Goal: Transaction & Acquisition: Purchase product/service

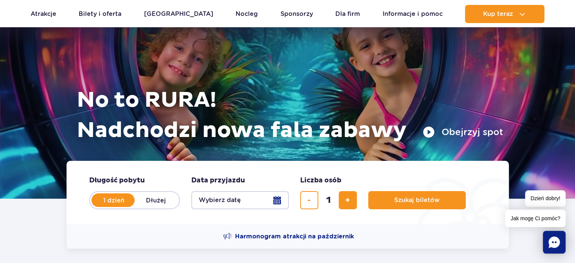
scroll to position [76, 0]
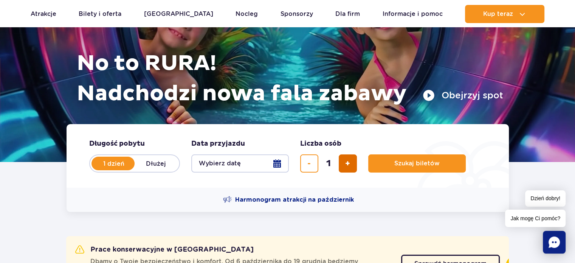
click at [345, 169] on button "dodaj bilet" at bounding box center [348, 163] width 18 height 18
type input "2"
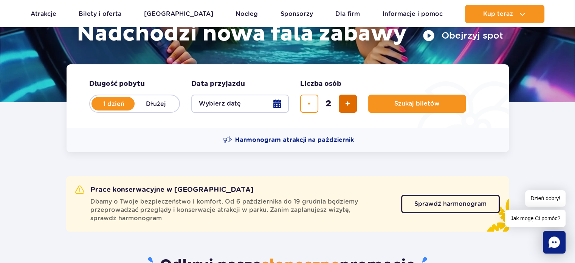
scroll to position [136, 0]
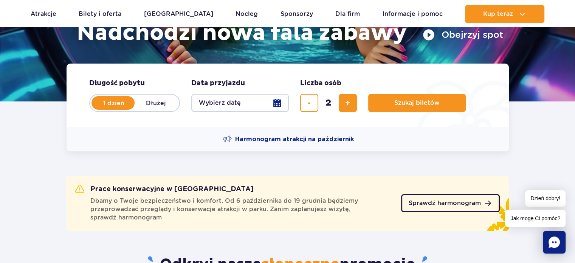
click at [432, 202] on span "Sprawdź harmonogram" at bounding box center [444, 203] width 72 height 6
click at [346, 103] on span "dodaj bilet" at bounding box center [347, 103] width 5 height 0
type input "3"
click at [276, 101] on button "Wybierz datę" at bounding box center [239, 103] width 97 height 18
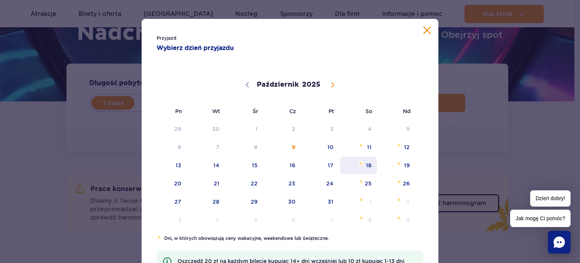
click at [367, 164] on span "18" at bounding box center [359, 164] width 38 height 17
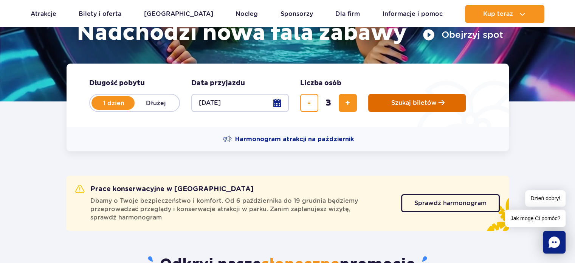
click at [422, 105] on span "Szukaj biletów" at bounding box center [413, 102] width 45 height 7
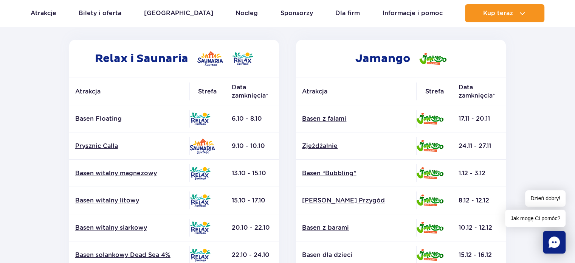
scroll to position [121, 0]
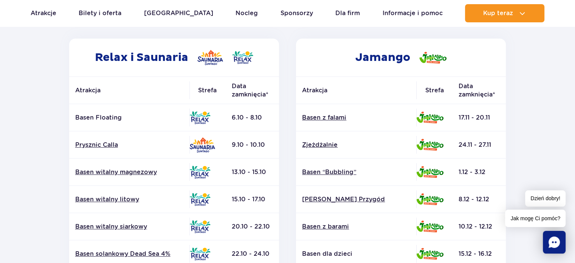
click at [342, 55] on h2 "Jamango" at bounding box center [401, 58] width 210 height 38
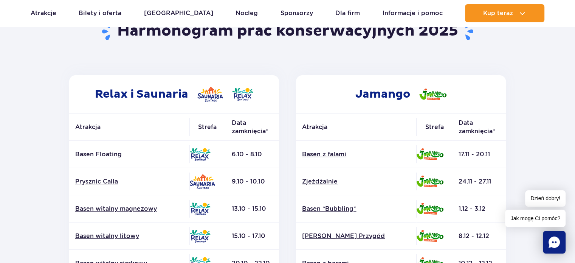
scroll to position [0, 0]
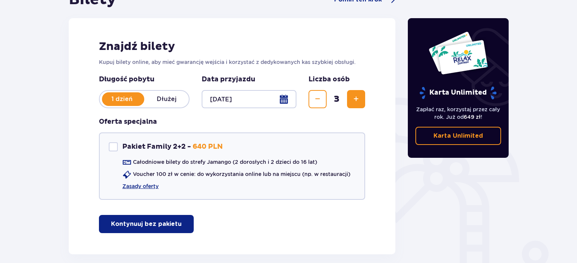
scroll to position [81, 0]
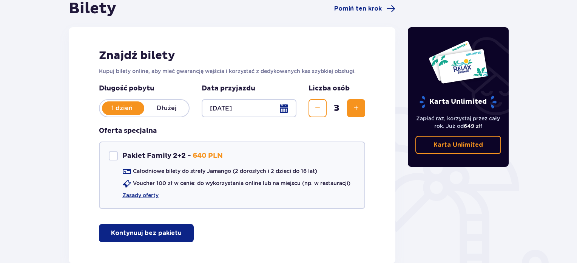
click at [141, 233] on p "Kontynuuj bez pakietu" at bounding box center [146, 233] width 71 height 8
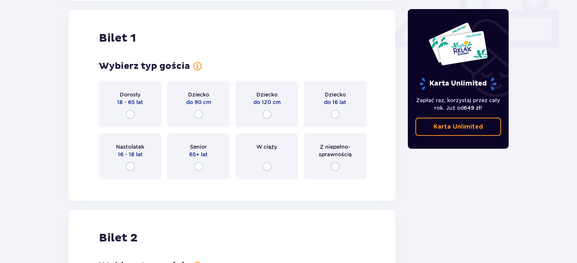
scroll to position [343, 0]
click at [127, 113] on input "radio" at bounding box center [130, 113] width 9 height 9
radio input "true"
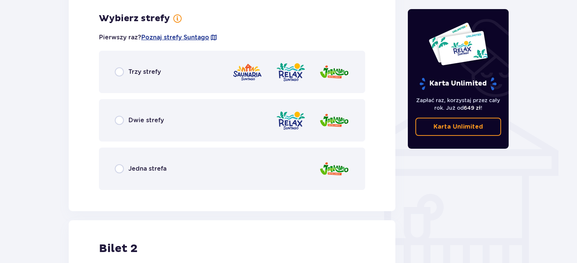
scroll to position [528, 0]
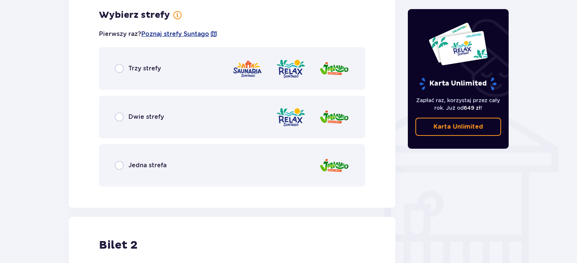
radio input "true"
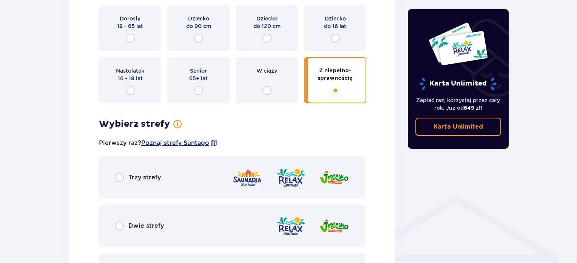
click at [263, 86] on input "radio" at bounding box center [267, 90] width 9 height 9
radio input "true"
click at [194, 86] on input "radio" at bounding box center [198, 90] width 9 height 9
radio input "true"
click at [126, 86] on input "radio" at bounding box center [130, 90] width 9 height 9
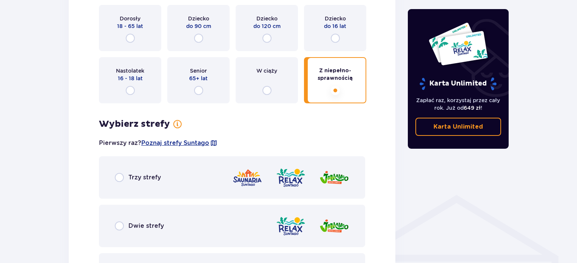
radio input "true"
click at [331, 34] on input "radio" at bounding box center [335, 38] width 9 height 9
radio input "true"
click at [263, 34] on input "radio" at bounding box center [267, 38] width 9 height 9
radio input "true"
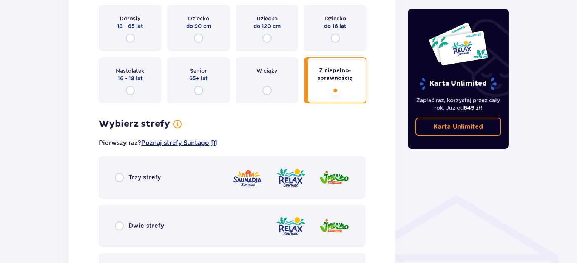
click at [194, 34] on input "radio" at bounding box center [198, 38] width 9 height 9
radio input "true"
click at [126, 34] on input "radio" at bounding box center [130, 38] width 9 height 9
radio input "true"
click at [331, 86] on input "radio" at bounding box center [335, 90] width 9 height 9
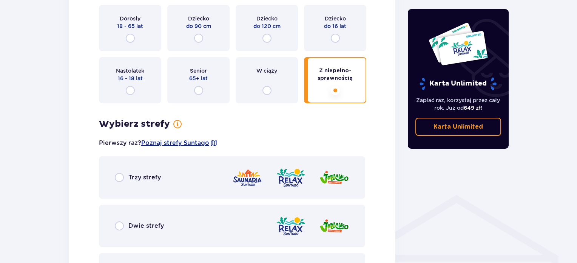
radio input "true"
radio input "false"
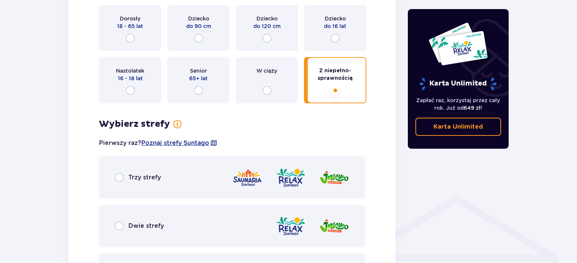
radio input "false"
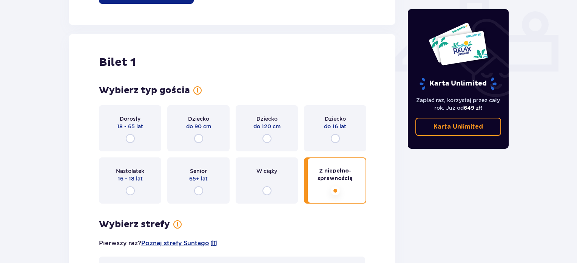
scroll to position [325, 0]
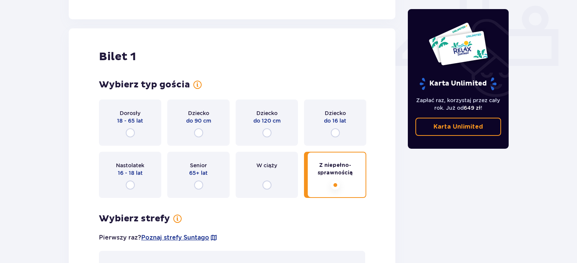
click at [128, 133] on input "radio" at bounding box center [130, 132] width 9 height 9
radio input "true"
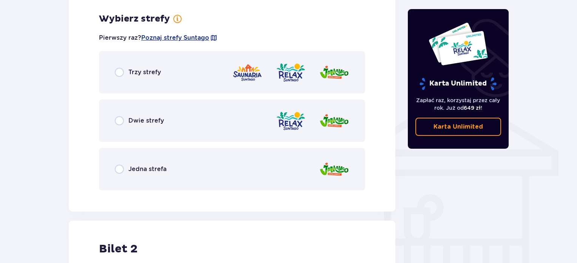
scroll to position [528, 0]
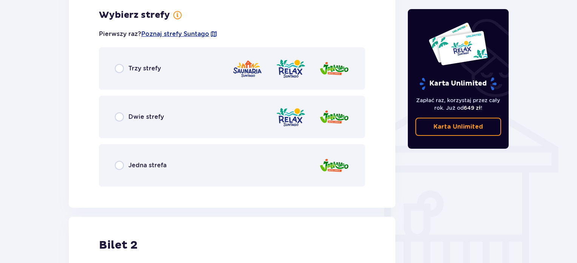
radio input "true"
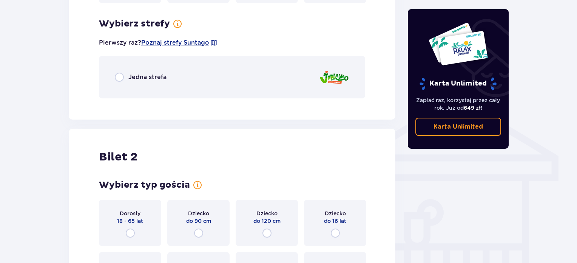
radio input "true"
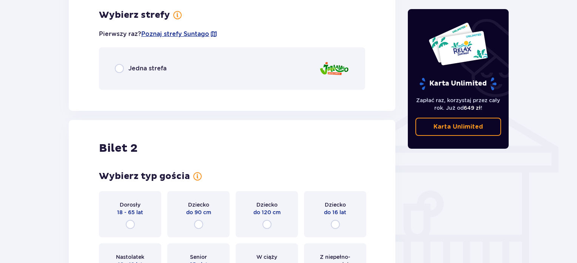
radio input "true"
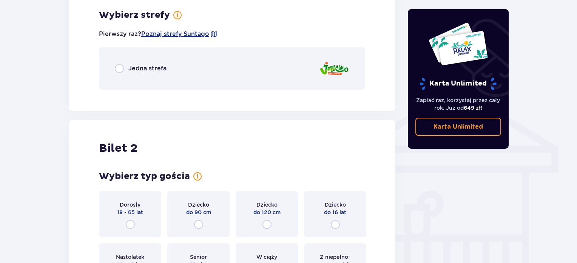
radio input "true"
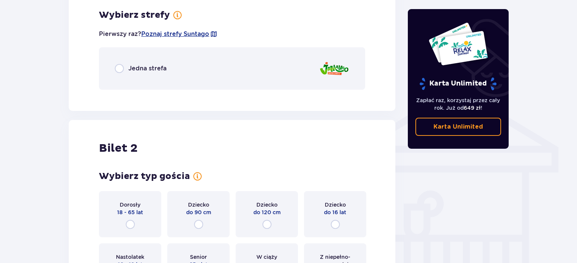
radio input "true"
radio input "false"
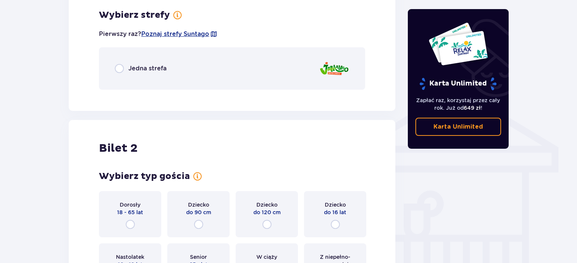
radio input "false"
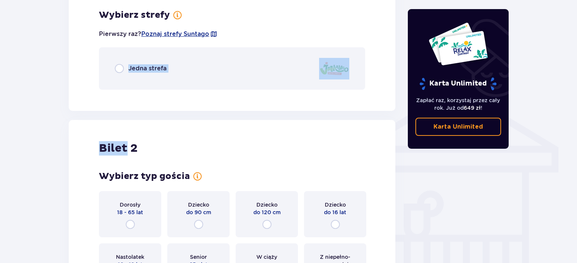
drag, startPoint x: 125, startPoint y: 165, endPoint x: 57, endPoint y: 112, distance: 86.4
click at [57, 112] on div "Bilety Pomiń ten krok Znajdź bilety Kupuj bilety online, aby mieć gwarancję wej…" at bounding box center [288, 61] width 577 height 1060
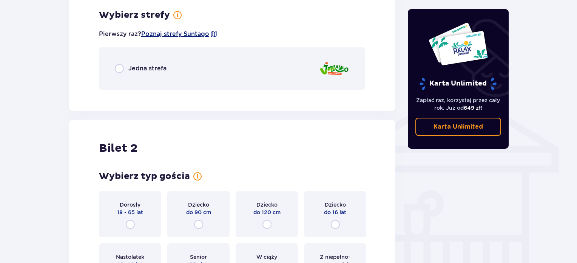
click at [172, 32] on span "Poznaj strefy Suntago" at bounding box center [175, 34] width 68 height 8
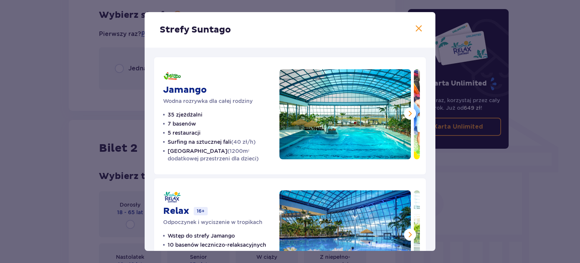
click at [416, 28] on span at bounding box center [419, 28] width 9 height 9
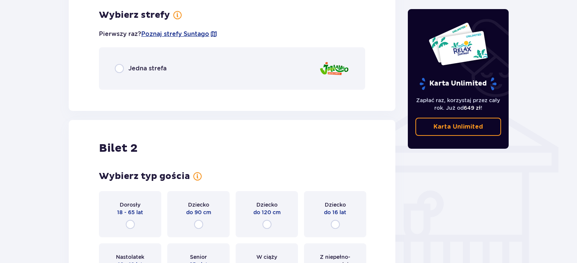
click at [116, 66] on input "radio" at bounding box center [119, 68] width 9 height 9
radio input "true"
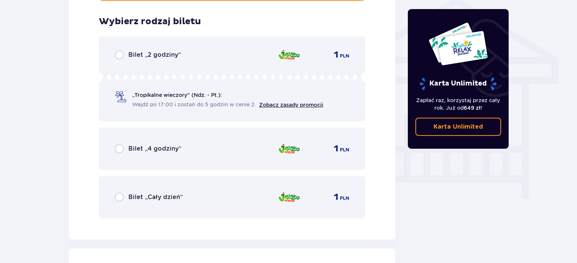
scroll to position [623, 0]
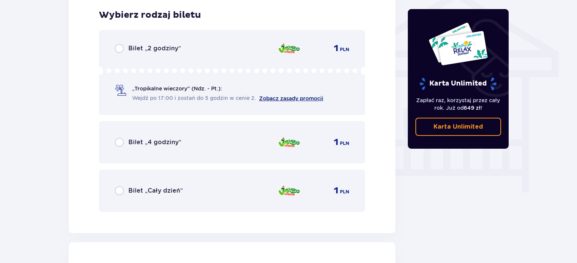
click at [298, 96] on link "Zobacz zasady promocji" at bounding box center [291, 98] width 64 height 6
click at [237, 94] on span "Wejdź po 17:00 i zostań do 5 godzin w cenie 2." at bounding box center [194, 98] width 124 height 8
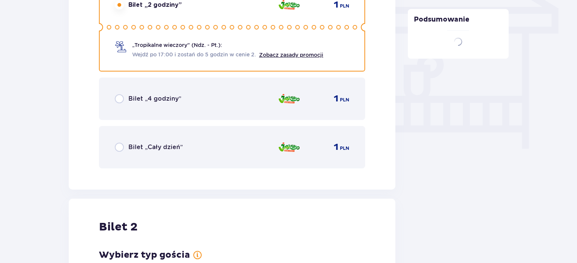
scroll to position [855, 0]
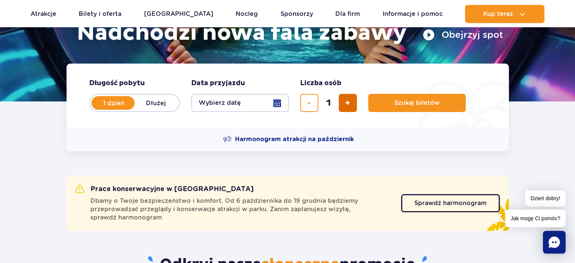
click at [345, 103] on span "dodaj bilet" at bounding box center [347, 103] width 5 height 0
type input "3"
click at [278, 102] on button "Wybierz datę" at bounding box center [239, 103] width 97 height 18
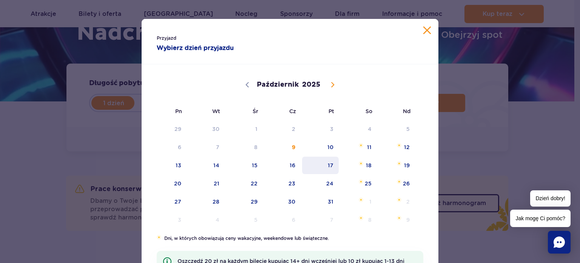
click at [329, 164] on span "17" at bounding box center [321, 164] width 38 height 17
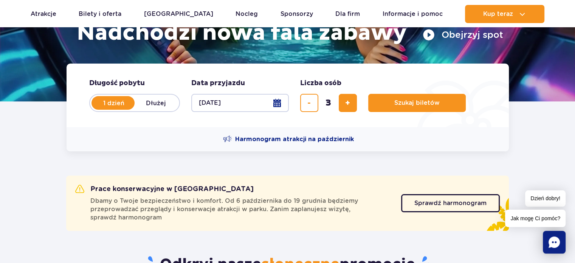
click at [275, 102] on button "[DATE]" at bounding box center [239, 103] width 97 height 18
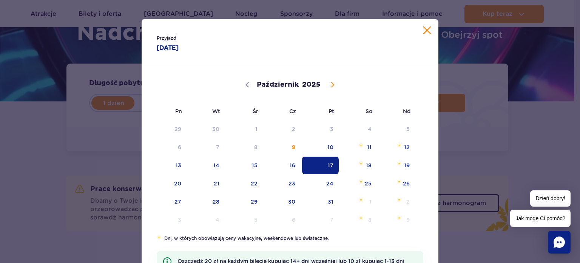
click at [426, 31] on button "Zamknij kalendarz" at bounding box center [428, 30] width 8 height 8
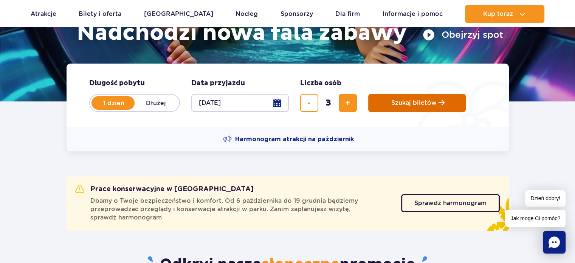
click at [398, 102] on span "Szukaj biletów" at bounding box center [413, 102] width 45 height 7
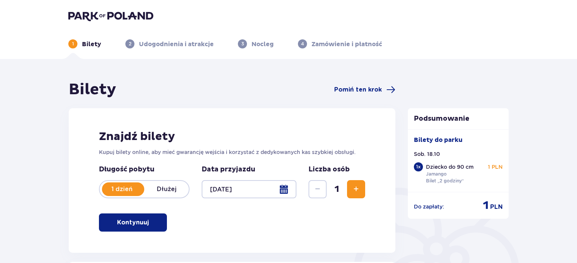
click at [284, 190] on div at bounding box center [249, 189] width 95 height 18
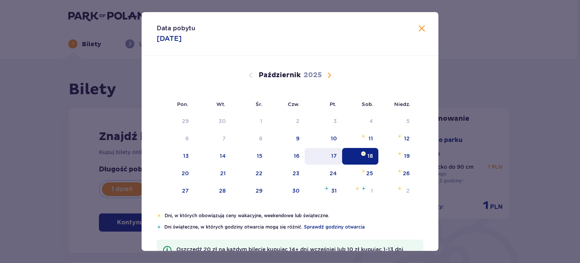
click at [326, 158] on div "17" at bounding box center [323, 156] width 37 height 17
click at [340, 154] on div "17" at bounding box center [323, 156] width 37 height 17
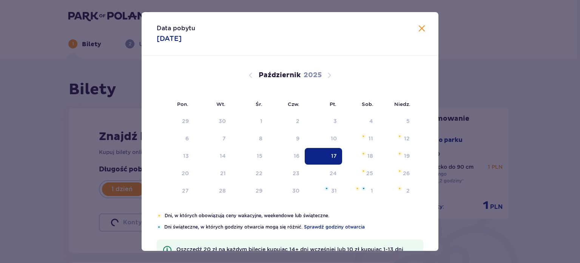
type input "[DATE]"
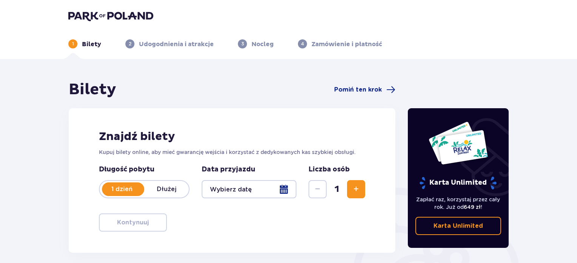
click at [282, 190] on div at bounding box center [249, 189] width 95 height 18
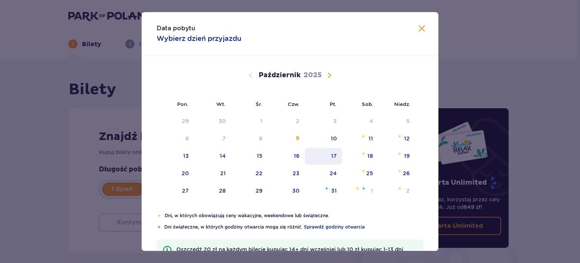
click at [330, 153] on div "17" at bounding box center [323, 156] width 37 height 17
type input "17.10.25"
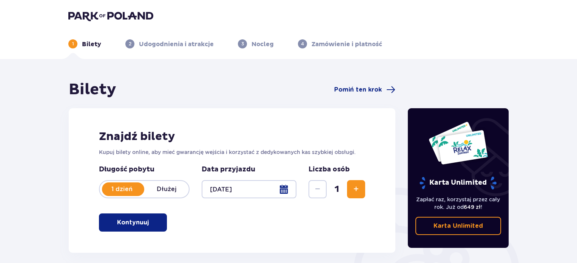
click at [285, 190] on div at bounding box center [249, 189] width 95 height 18
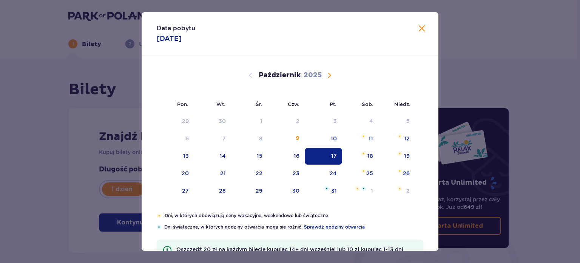
click at [326, 157] on div "17" at bounding box center [323, 156] width 37 height 17
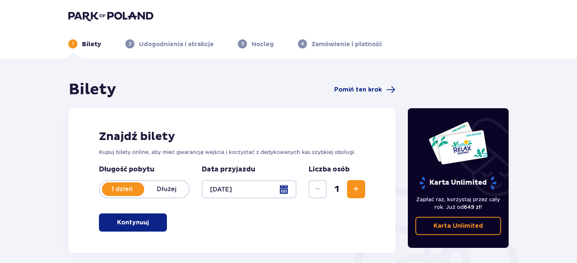
click at [359, 189] on span "Zwiększ" at bounding box center [356, 188] width 9 height 9
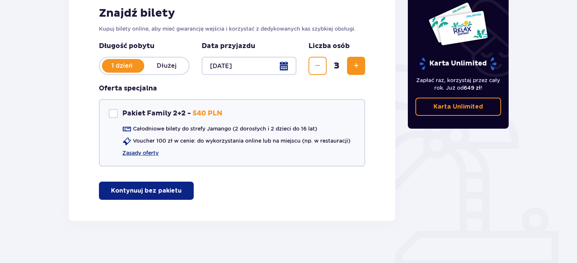
scroll to position [126, 0]
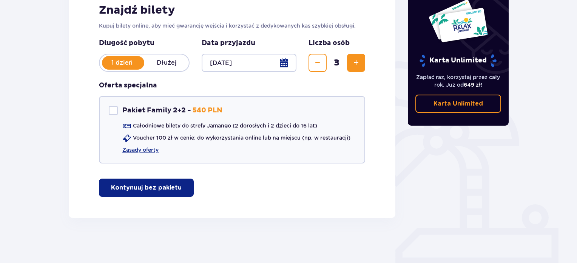
click at [156, 187] on p "Kontynuuj bez pakietu" at bounding box center [146, 187] width 71 height 8
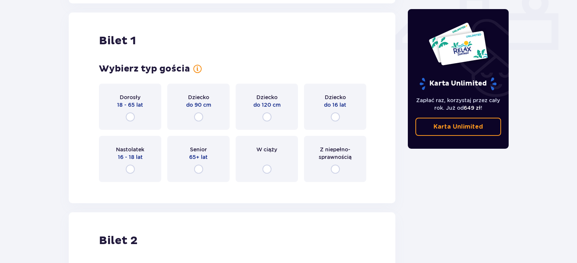
scroll to position [343, 0]
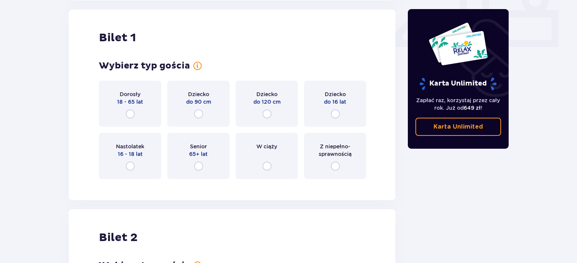
click at [130, 111] on input "radio" at bounding box center [130, 113] width 9 height 9
radio input "true"
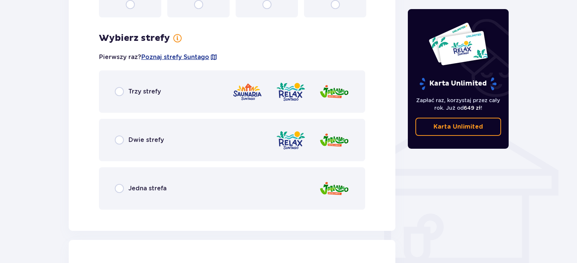
scroll to position [528, 0]
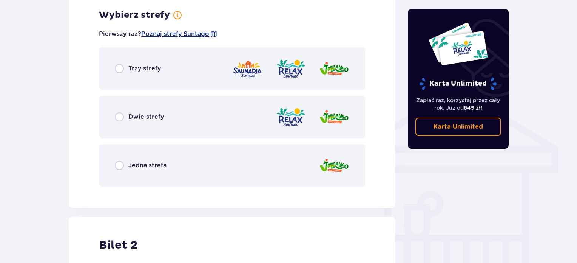
click at [119, 165] on input "radio" at bounding box center [119, 165] width 9 height 9
radio input "true"
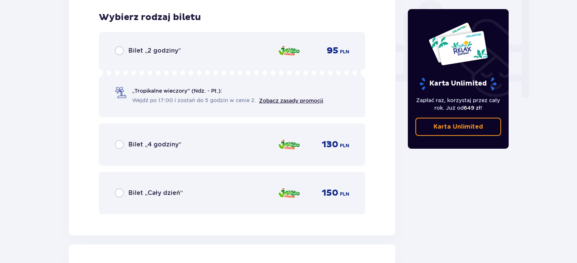
scroll to position [720, 0]
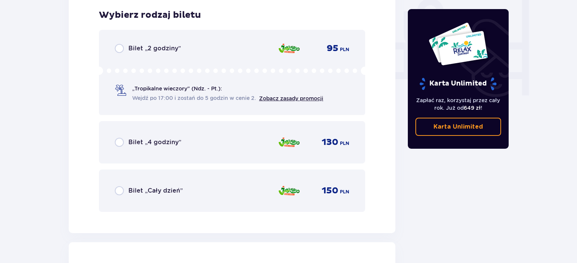
click at [120, 46] on input "radio" at bounding box center [119, 48] width 9 height 9
radio input "true"
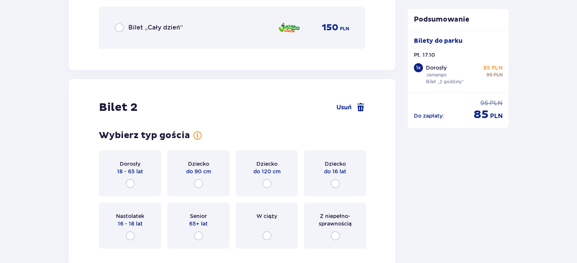
scroll to position [952, 0]
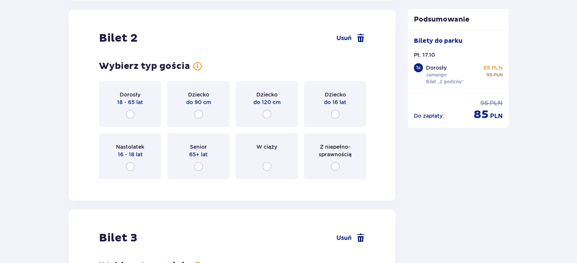
click at [128, 111] on input "radio" at bounding box center [130, 114] width 9 height 9
radio input "true"
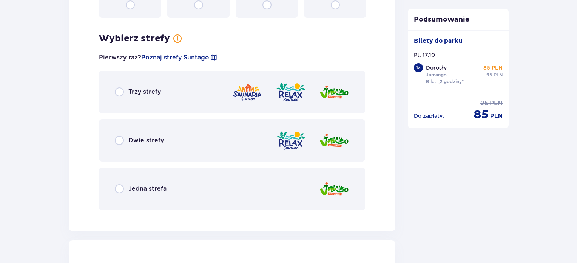
scroll to position [1136, 0]
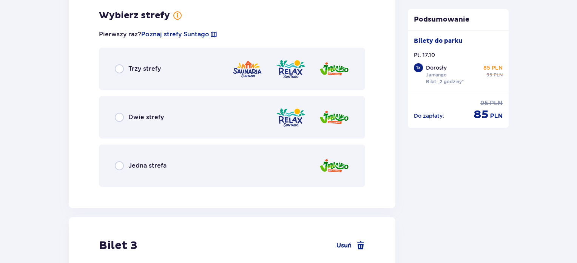
click at [122, 164] on input "radio" at bounding box center [119, 165] width 9 height 9
radio input "true"
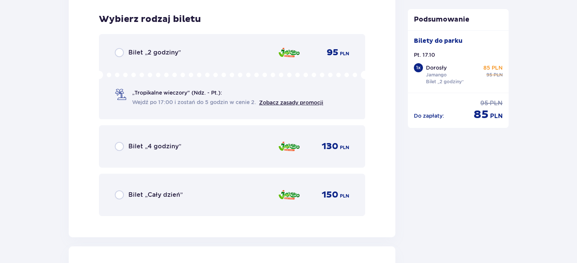
scroll to position [1328, 0]
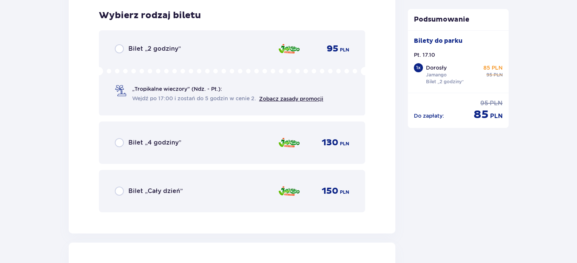
click at [122, 46] on input "radio" at bounding box center [119, 48] width 9 height 9
radio input "true"
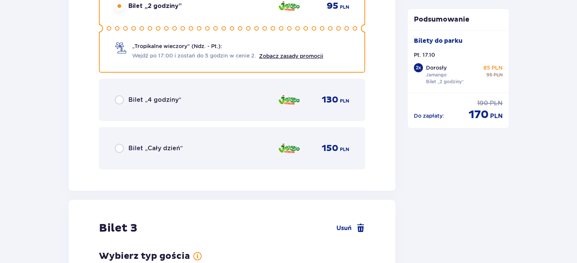
scroll to position [1560, 0]
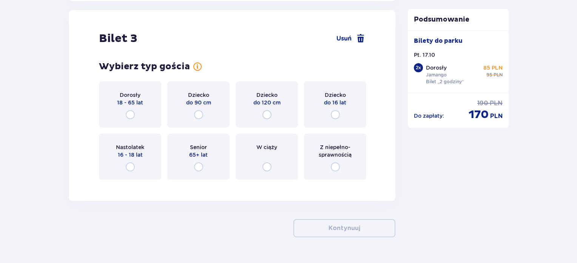
click at [336, 110] on input "radio" at bounding box center [335, 114] width 9 height 9
radio input "true"
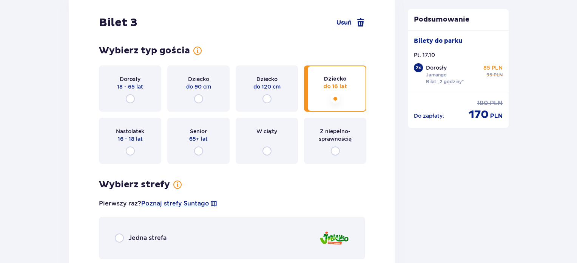
scroll to position [1611, 0]
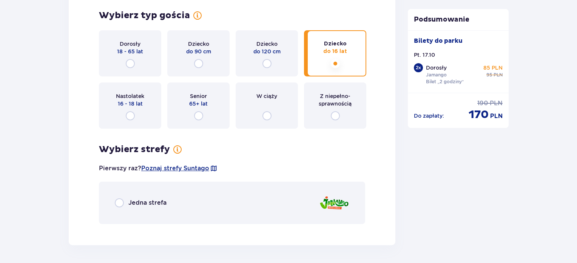
click at [119, 204] on input "radio" at bounding box center [119, 202] width 9 height 9
radio input "true"
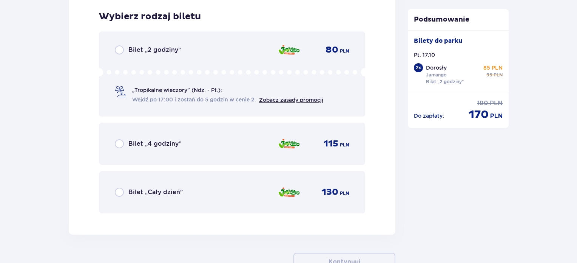
scroll to position [1840, 0]
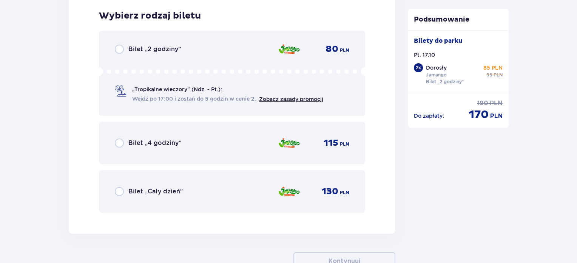
click at [119, 50] on input "radio" at bounding box center [119, 49] width 9 height 9
radio input "true"
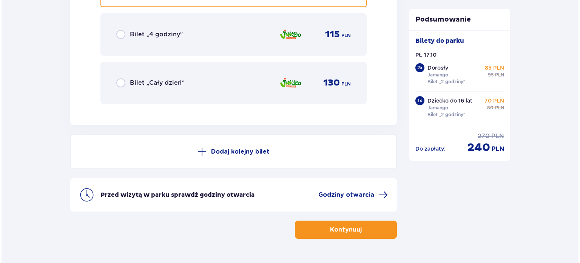
scroll to position [1968, 0]
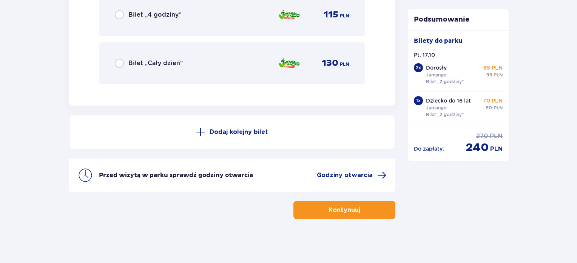
drag, startPoint x: 343, startPoint y: 173, endPoint x: 197, endPoint y: 224, distance: 154.6
drag, startPoint x: 344, startPoint y: 172, endPoint x: 335, endPoint y: 175, distance: 9.7
click at [335, 175] on span "Godziny otwarcia" at bounding box center [345, 175] width 56 height 8
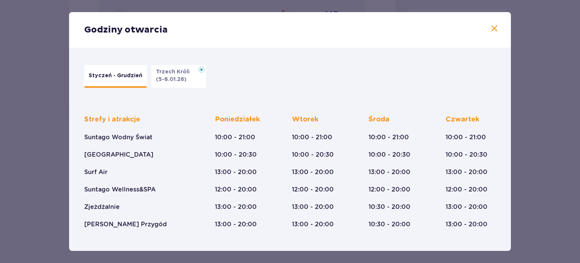
click at [493, 28] on span at bounding box center [494, 28] width 9 height 9
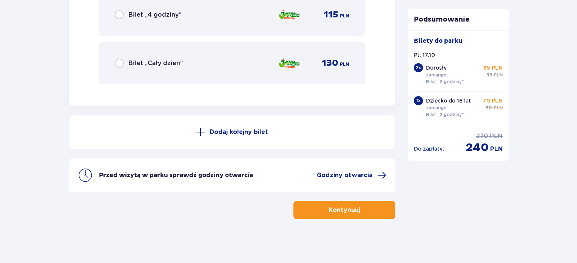
click at [330, 209] on p "Kontynuuj" at bounding box center [345, 210] width 32 height 8
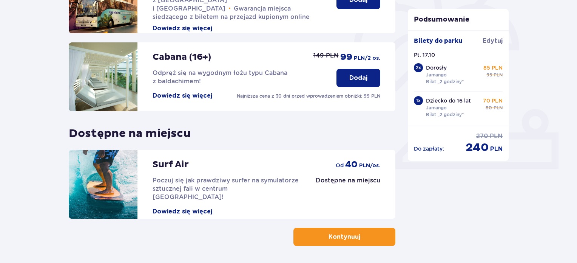
scroll to position [223, 0]
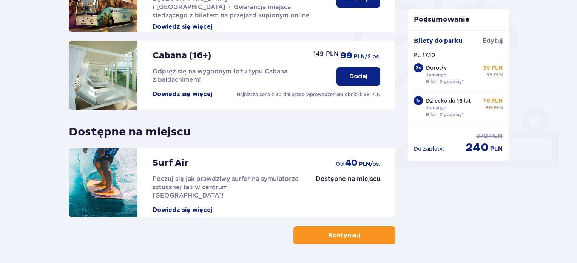
click at [337, 233] on p "Kontynuuj" at bounding box center [345, 235] width 32 height 8
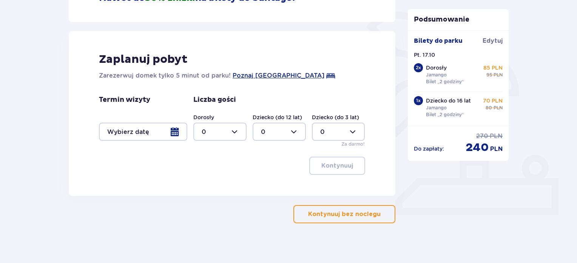
scroll to position [177, 0]
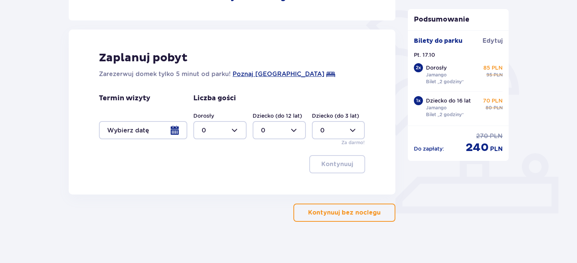
click at [349, 212] on p "Kontynuuj bez noclegu" at bounding box center [344, 212] width 73 height 8
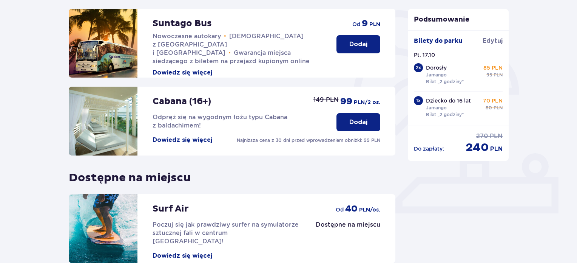
scroll to position [223, 0]
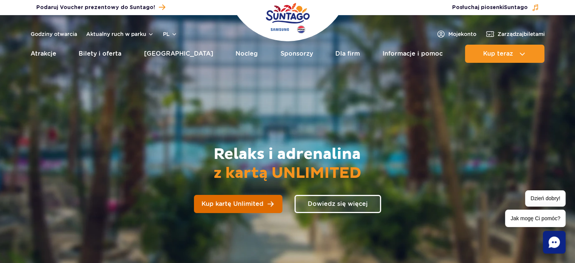
click at [239, 203] on span "Kup kartę Unlimited" at bounding box center [232, 204] width 62 height 6
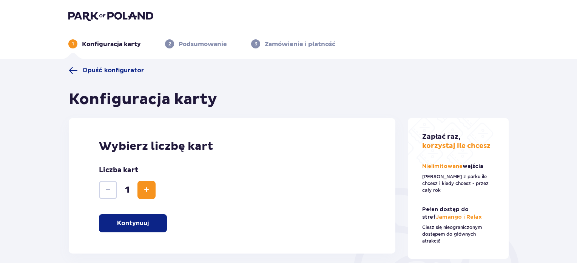
click at [145, 189] on span "Zwiększ" at bounding box center [146, 189] width 9 height 9
click at [128, 227] on p "Kontynuuj" at bounding box center [133, 223] width 32 height 8
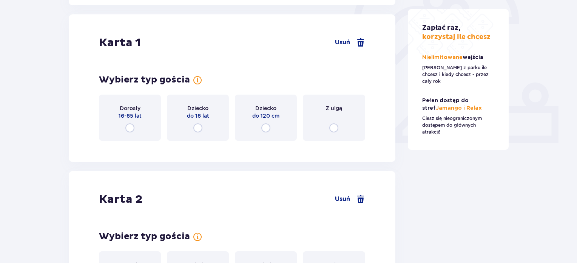
scroll to position [253, 0]
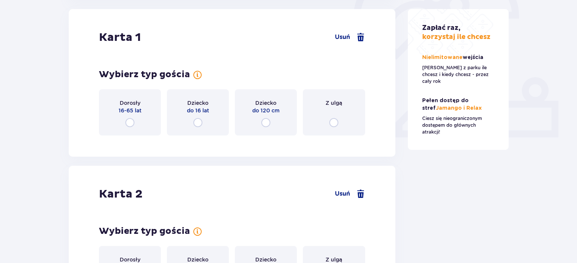
click at [128, 121] on input "radio" at bounding box center [129, 122] width 9 height 9
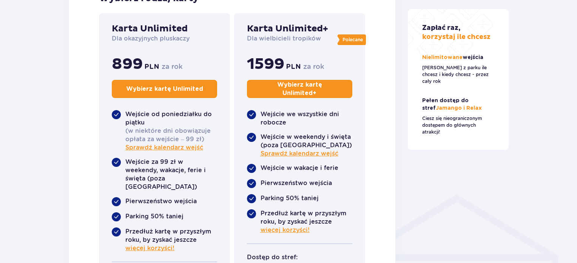
scroll to position [404, 0]
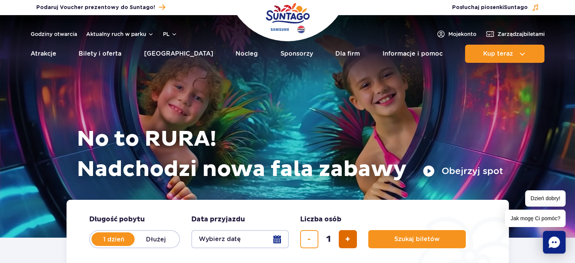
click at [354, 240] on button "dodaj bilet" at bounding box center [348, 239] width 18 height 18
type input "3"
click at [279, 238] on button "Wybierz datę" at bounding box center [239, 239] width 97 height 18
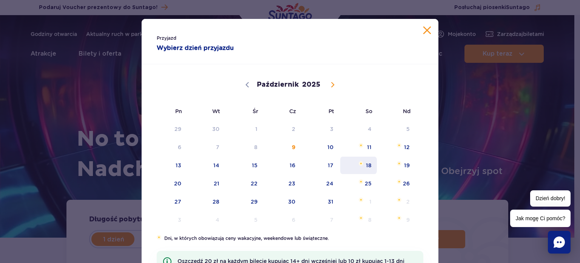
click at [367, 163] on span "18" at bounding box center [359, 164] width 38 height 17
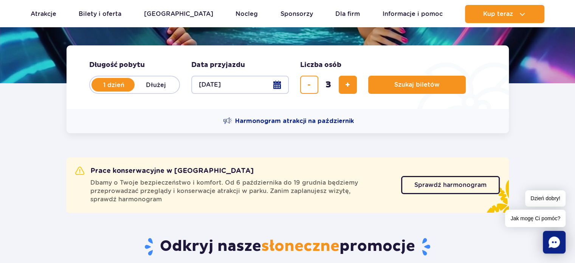
scroll to position [158, 0]
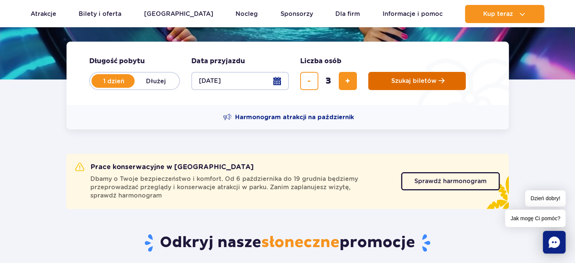
click at [425, 79] on span "Szukaj biletów" at bounding box center [413, 80] width 45 height 7
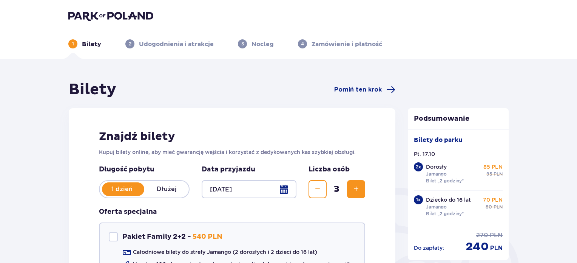
click at [285, 187] on div at bounding box center [249, 189] width 95 height 18
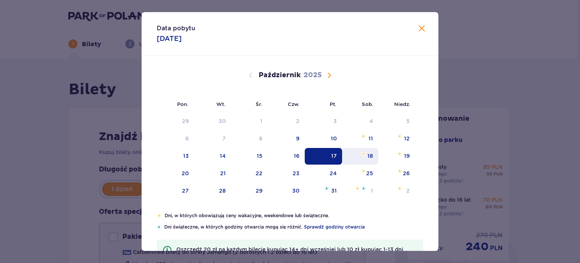
click at [364, 152] on img "sobota, 18 października 2025" at bounding box center [363, 153] width 5 height 5
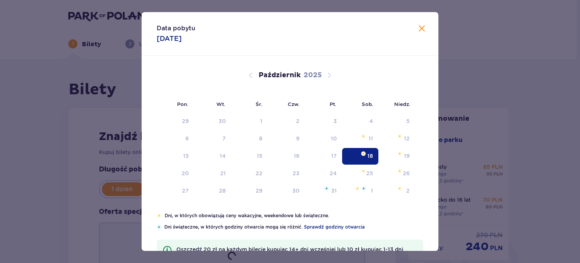
type input "[DATE]"
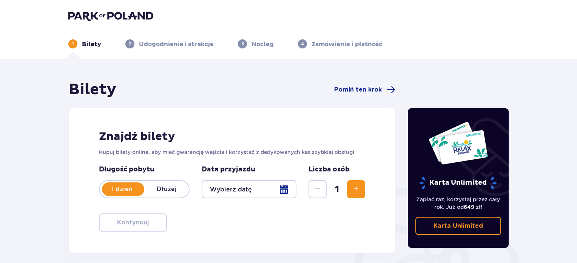
click at [357, 186] on span "Zwiększ" at bounding box center [356, 188] width 9 height 9
click at [285, 188] on div at bounding box center [249, 189] width 95 height 18
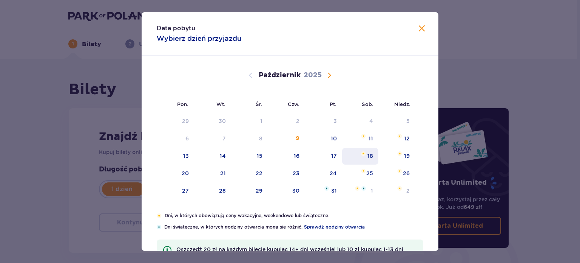
click at [370, 153] on div "18" at bounding box center [371, 156] width 6 height 8
type input "[DATE]"
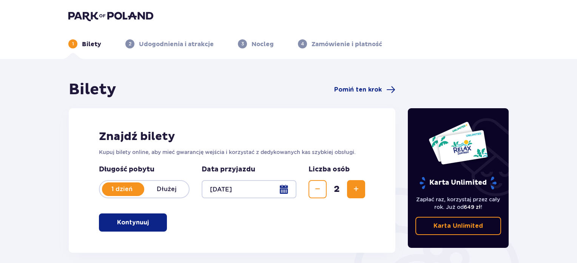
click at [352, 194] on button "Zwiększ" at bounding box center [356, 189] width 18 height 18
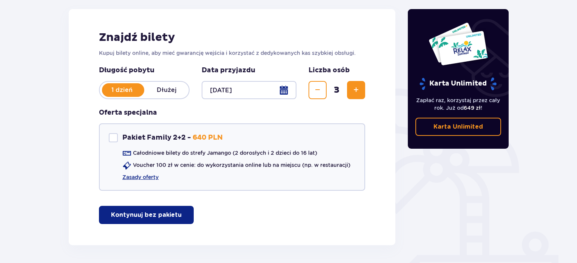
scroll to position [126, 0]
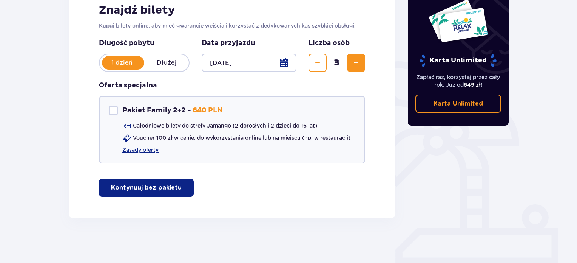
click at [153, 185] on p "Kontynuuj bez pakietu" at bounding box center [146, 187] width 71 height 8
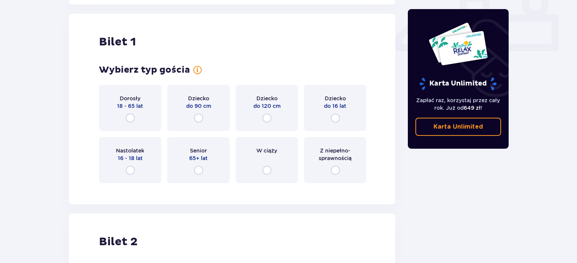
scroll to position [343, 0]
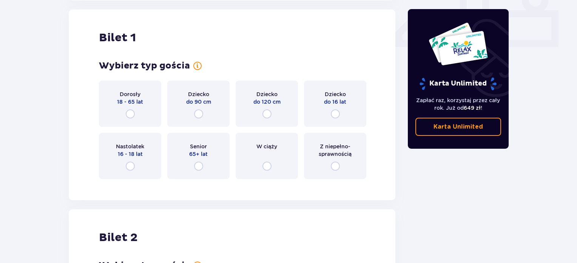
click at [130, 113] on input "radio" at bounding box center [130, 113] width 9 height 9
radio input "true"
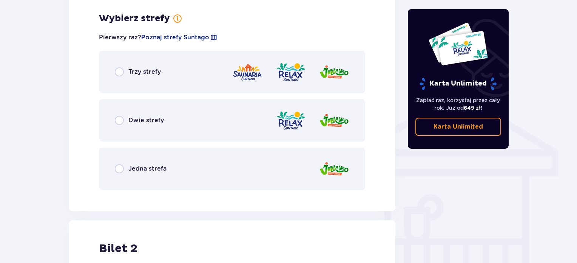
scroll to position [528, 0]
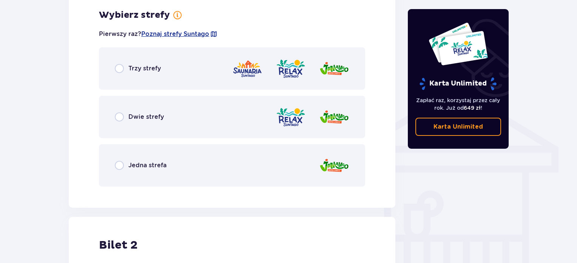
click at [118, 164] on input "radio" at bounding box center [119, 165] width 9 height 9
radio input "true"
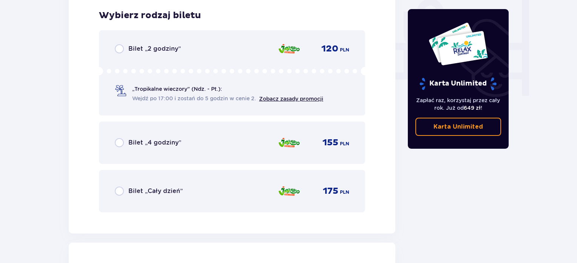
scroll to position [720, 0]
click at [124, 192] on div "Bilet „Cały dzień”" at bounding box center [149, 190] width 68 height 9
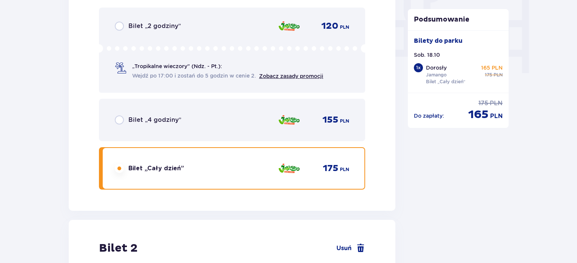
scroll to position [952, 0]
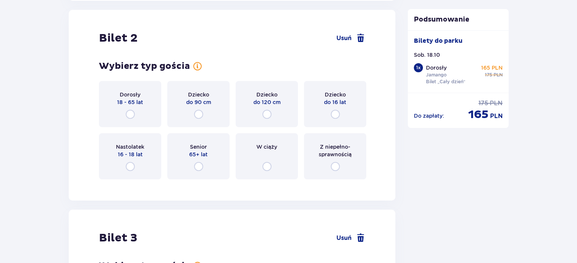
click at [131, 110] on input "radio" at bounding box center [130, 114] width 9 height 9
radio input "true"
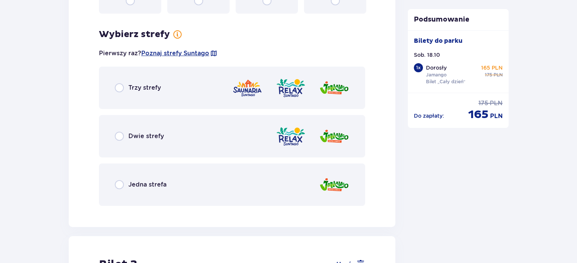
scroll to position [1136, 0]
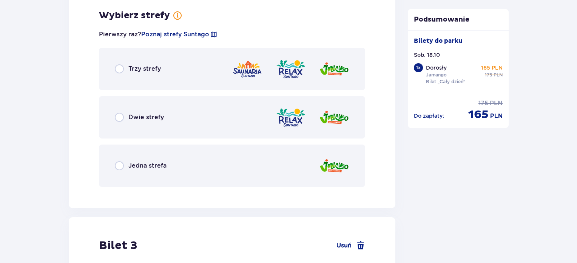
click at [122, 165] on input "radio" at bounding box center [119, 165] width 9 height 9
radio input "true"
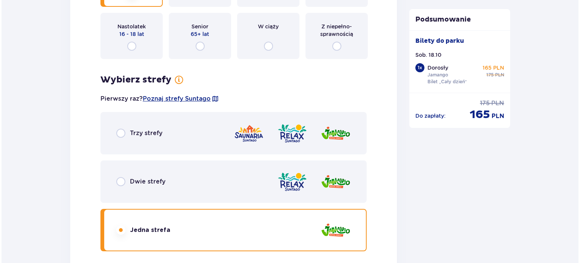
scroll to position [1053, 0]
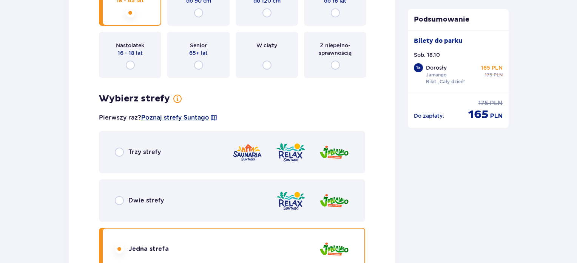
click at [201, 116] on span "Poznaj strefy Suntago" at bounding box center [175, 117] width 68 height 8
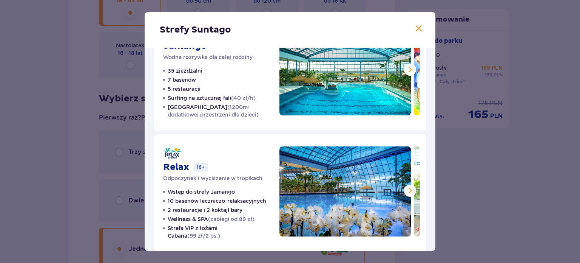
scroll to position [35, 0]
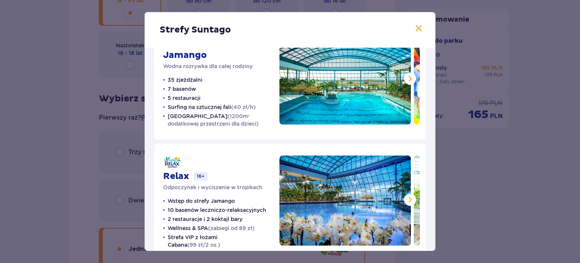
click at [409, 79] on span at bounding box center [410, 78] width 9 height 9
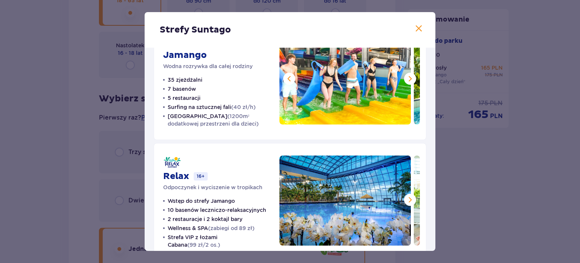
click at [409, 79] on span at bounding box center [410, 78] width 9 height 9
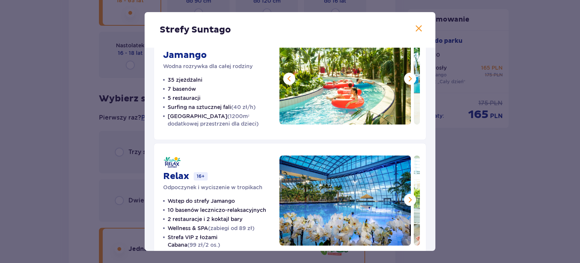
click at [409, 79] on span at bounding box center [410, 78] width 9 height 9
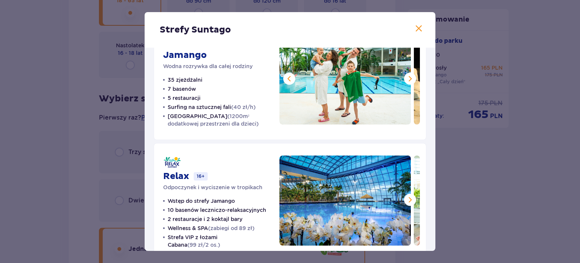
click at [409, 79] on span at bounding box center [410, 78] width 9 height 9
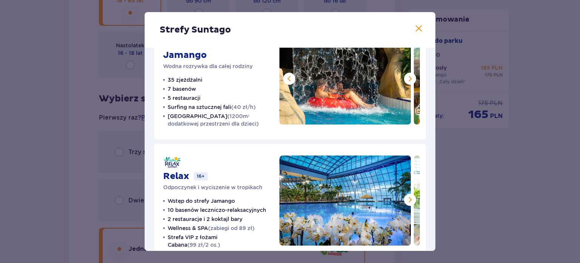
click at [409, 79] on span at bounding box center [410, 78] width 9 height 9
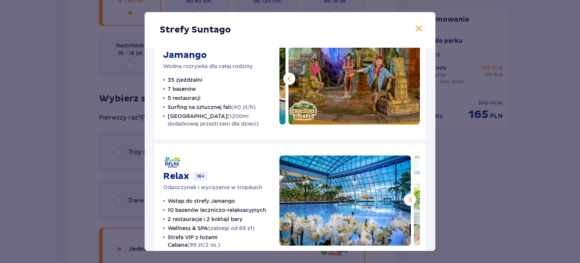
click at [409, 79] on img at bounding box center [355, 79] width 132 height 90
click at [417, 31] on span at bounding box center [419, 28] width 9 height 9
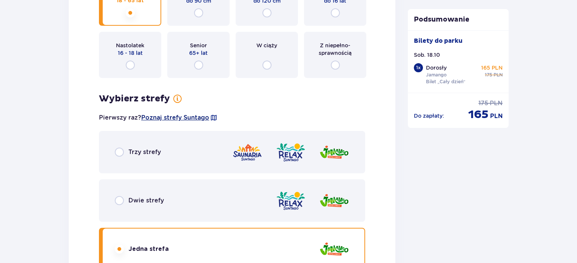
click at [201, 113] on span "Poznaj strefy Suntago" at bounding box center [175, 117] width 68 height 8
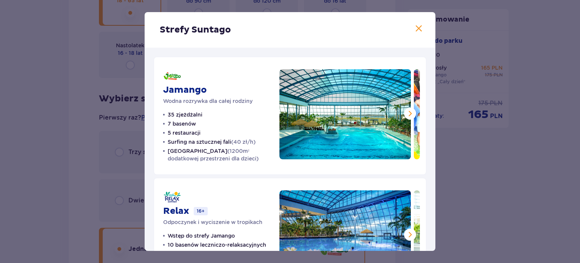
click at [418, 28] on span at bounding box center [419, 28] width 9 height 9
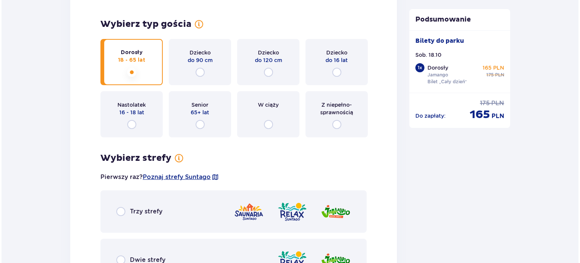
scroll to position [998, 0]
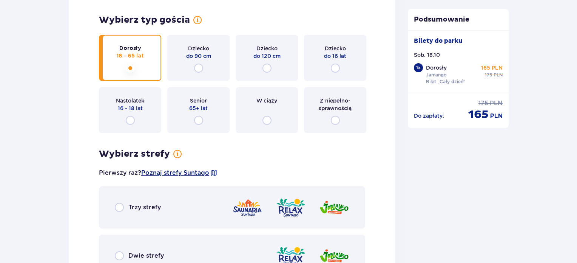
click at [202, 170] on span "Poznaj strefy Suntago" at bounding box center [175, 173] width 68 height 8
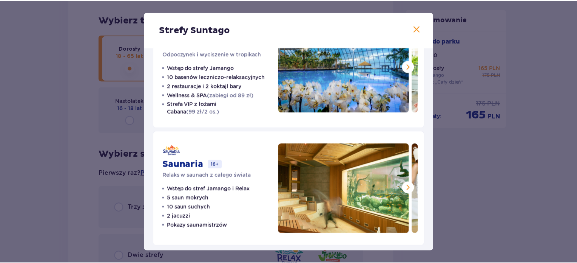
scroll to position [171, 0]
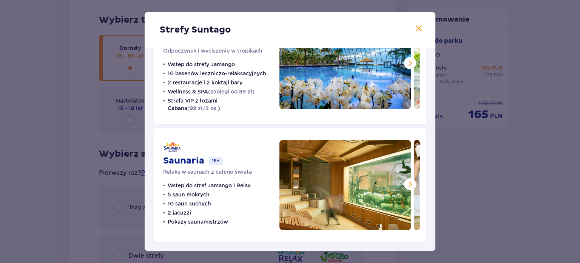
click at [416, 28] on span at bounding box center [419, 28] width 9 height 9
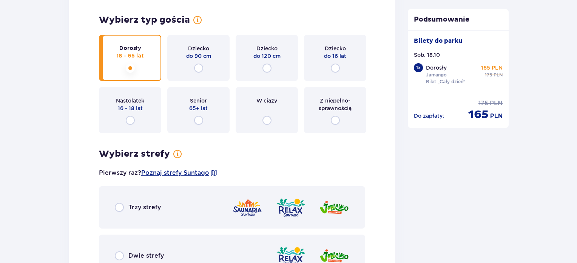
click at [118, 208] on input "radio" at bounding box center [119, 207] width 9 height 9
radio input "true"
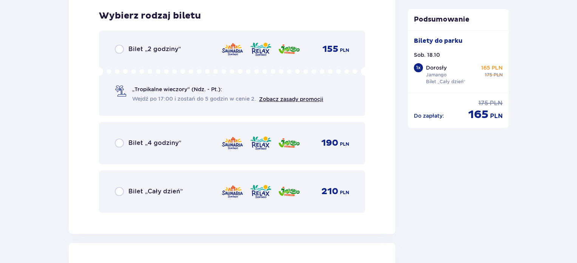
scroll to position [1328, 0]
click at [121, 48] on input "radio" at bounding box center [119, 48] width 9 height 9
radio input "true"
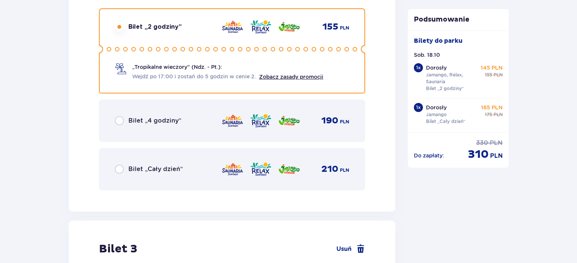
scroll to position [1560, 0]
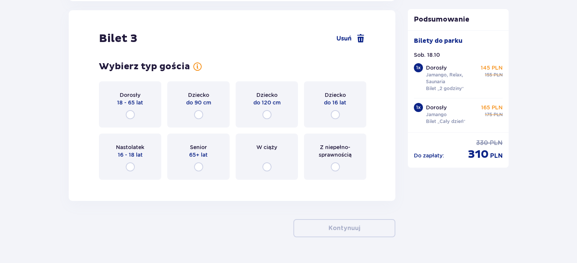
click at [334, 117] on input "radio" at bounding box center [335, 114] width 9 height 9
radio input "true"
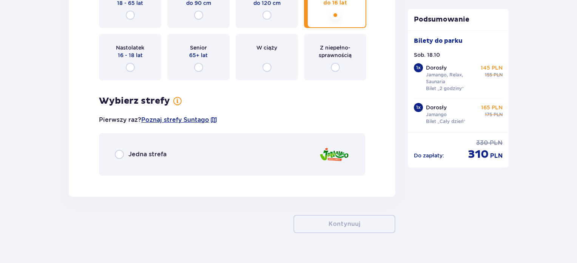
scroll to position [1674, 0]
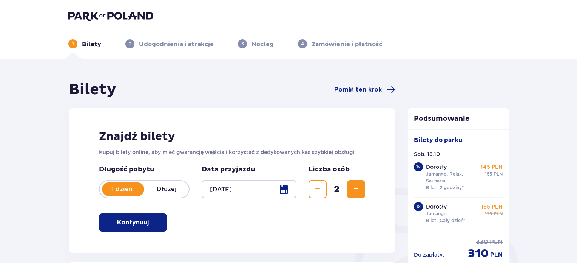
click at [287, 191] on div at bounding box center [249, 189] width 95 height 18
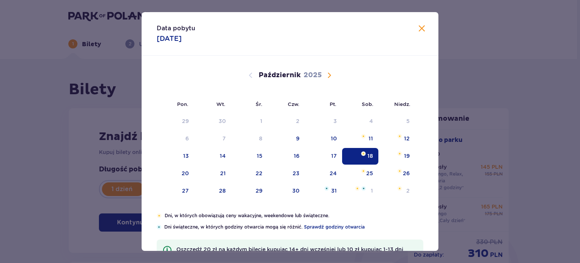
click at [422, 24] on span "Zamknij" at bounding box center [422, 28] width 9 height 9
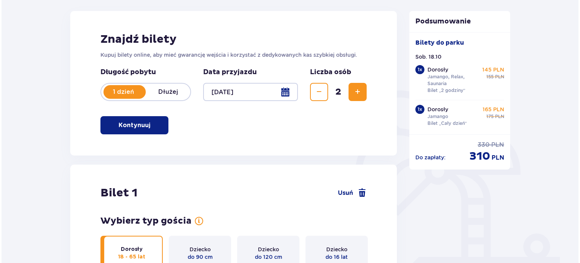
scroll to position [107, 0]
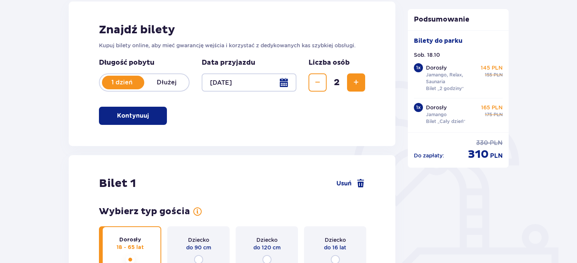
click at [283, 80] on div at bounding box center [249, 82] width 95 height 18
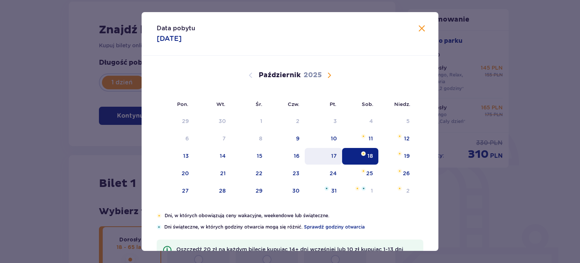
click at [335, 156] on div "17" at bounding box center [334, 156] width 6 height 8
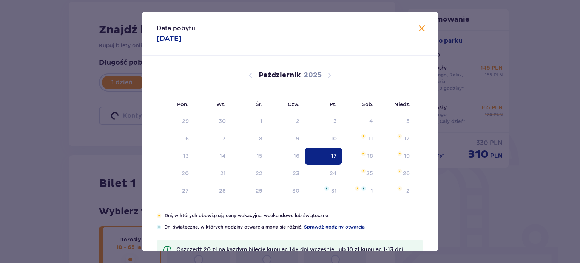
type input "[DATE]"
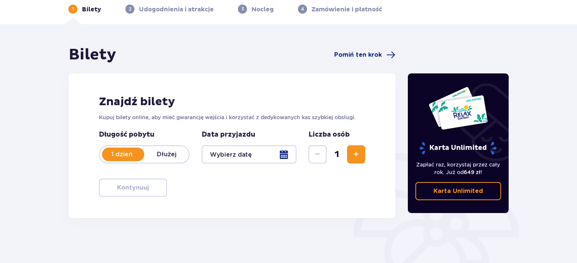
scroll to position [107, 0]
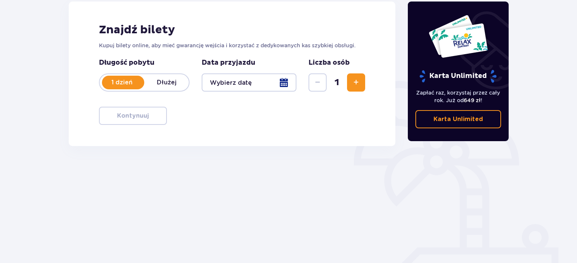
click at [355, 82] on span "Zwiększ" at bounding box center [356, 82] width 9 height 9
click at [286, 83] on div at bounding box center [249, 82] width 95 height 18
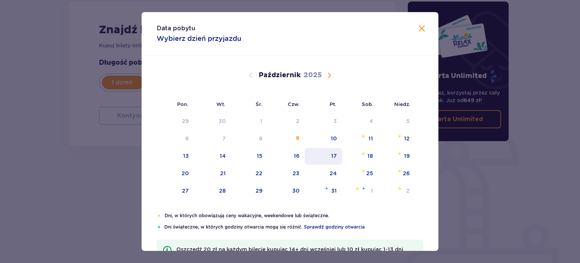
click at [335, 155] on div "17" at bounding box center [334, 156] width 6 height 8
type input "[DATE]"
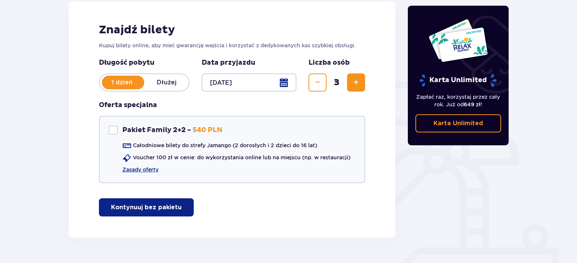
click at [283, 81] on div at bounding box center [249, 82] width 95 height 18
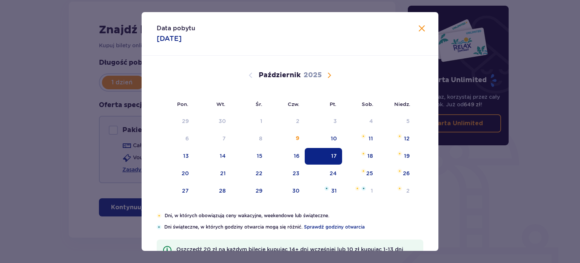
click at [330, 153] on div "17" at bounding box center [323, 156] width 37 height 17
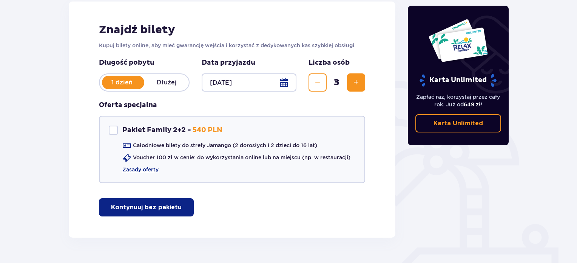
click at [162, 206] on p "Kontynuuj bez pakietu" at bounding box center [146, 207] width 71 height 8
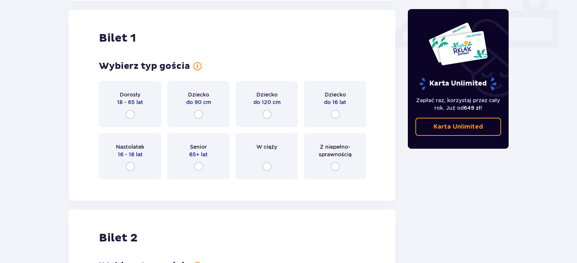
scroll to position [343, 0]
click at [132, 111] on input "radio" at bounding box center [130, 113] width 9 height 9
radio input "true"
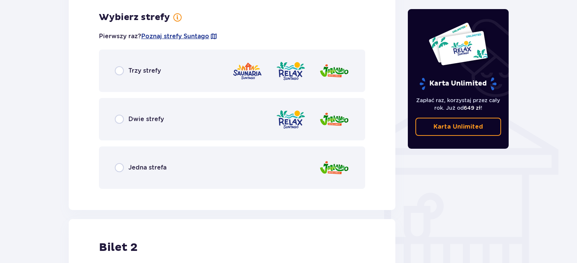
scroll to position [528, 0]
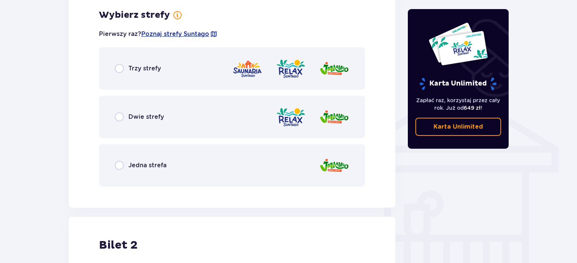
click at [121, 166] on input "radio" at bounding box center [119, 165] width 9 height 9
radio input "true"
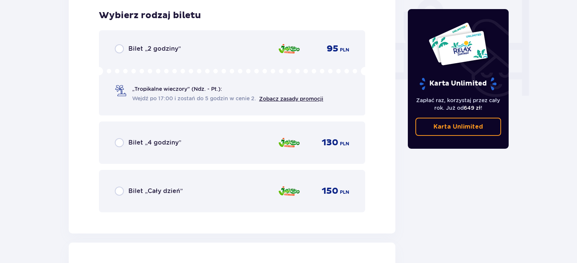
scroll to position [720, 0]
click at [121, 48] on input "radio" at bounding box center [119, 48] width 9 height 9
radio input "true"
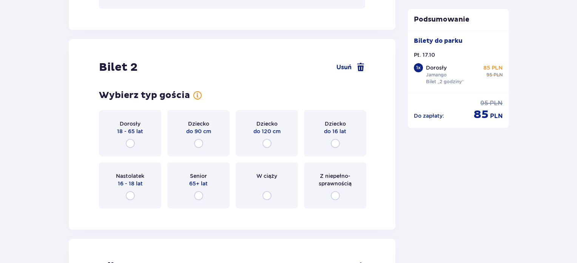
scroll to position [952, 0]
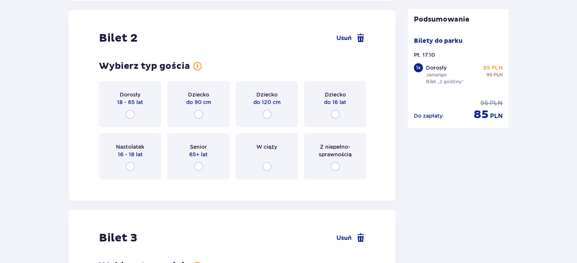
click at [130, 108] on div "Dorosły 18 - 65 lat" at bounding box center [130, 104] width 62 height 46
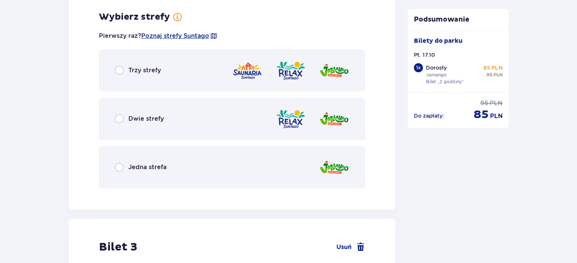
scroll to position [1136, 0]
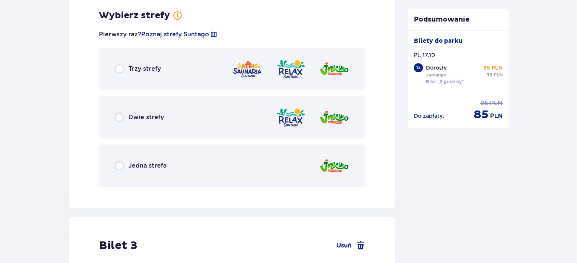
click at [123, 163] on input "radio" at bounding box center [119, 165] width 9 height 9
radio input "true"
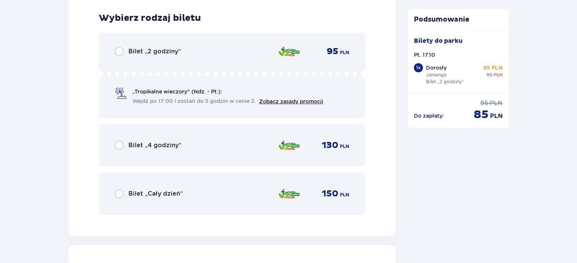
scroll to position [1328, 0]
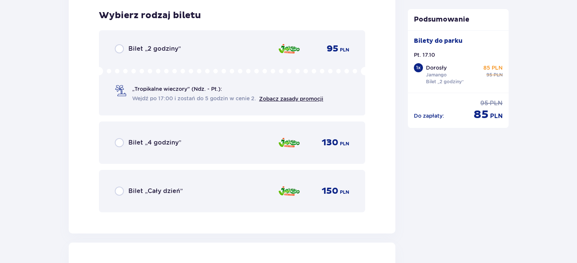
click at [119, 50] on input "radio" at bounding box center [119, 48] width 9 height 9
radio input "true"
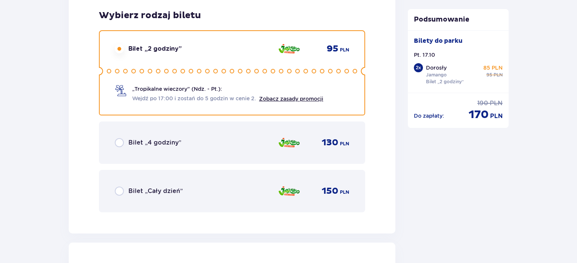
scroll to position [1560, 0]
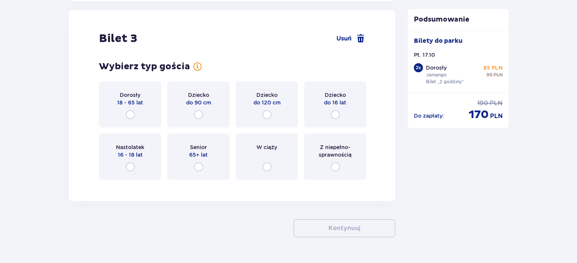
click at [334, 114] on input "radio" at bounding box center [335, 114] width 9 height 9
radio input "true"
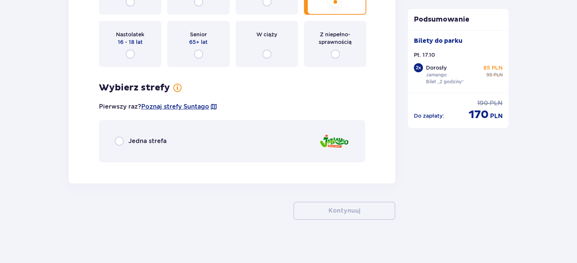
scroll to position [1674, 0]
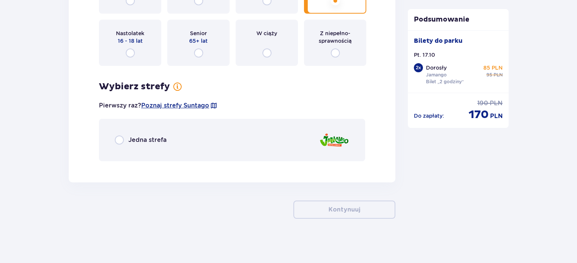
click at [124, 136] on input "radio" at bounding box center [119, 139] width 9 height 9
radio input "true"
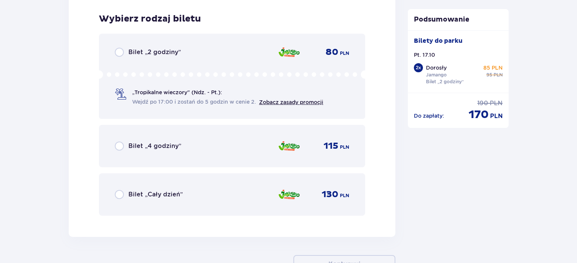
scroll to position [1840, 0]
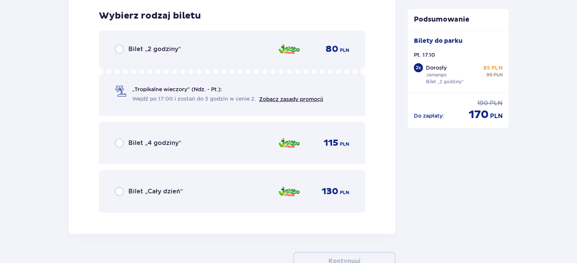
click at [121, 48] on input "radio" at bounding box center [119, 49] width 9 height 9
radio input "true"
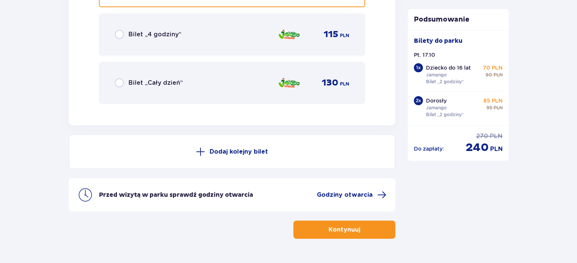
scroll to position [1968, 0]
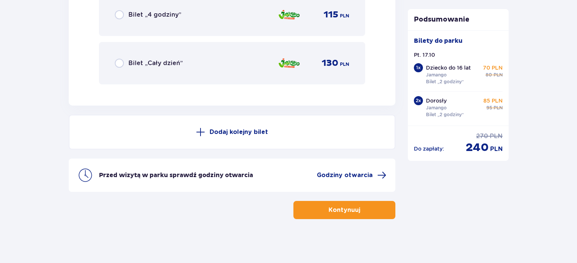
click at [348, 207] on p "Kontynuuj" at bounding box center [345, 210] width 32 height 8
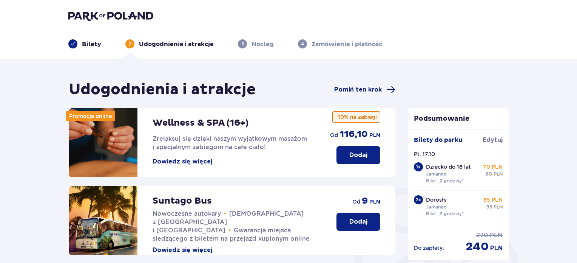
click at [383, 88] on span "Pomiń ten krok" at bounding box center [364, 89] width 61 height 9
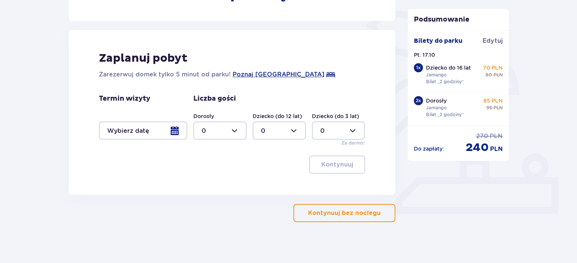
scroll to position [180, 0]
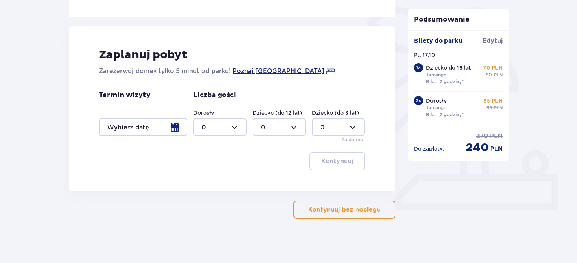
click at [314, 210] on p "Kontynuuj bez noclegu" at bounding box center [344, 209] width 73 height 8
